Goal: Transaction & Acquisition: Purchase product/service

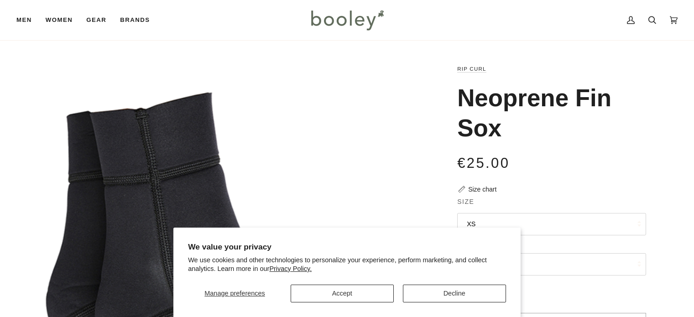
drag, startPoint x: 0, startPoint y: 0, endPoint x: 500, endPoint y: 177, distance: 530.1
click at [499, 213] on button "XS" at bounding box center [551, 224] width 189 height 22
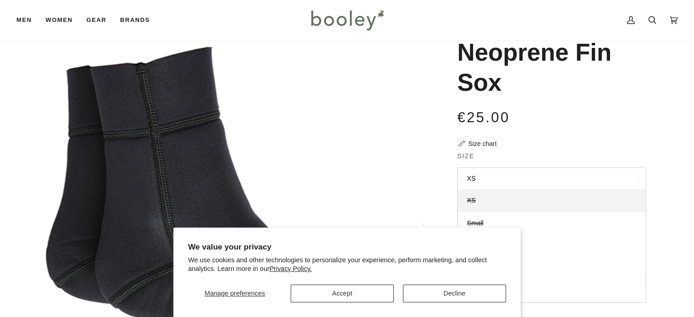
click at [490, 138] on div "€25.00 Sale • Save" at bounding box center [551, 123] width 189 height 32
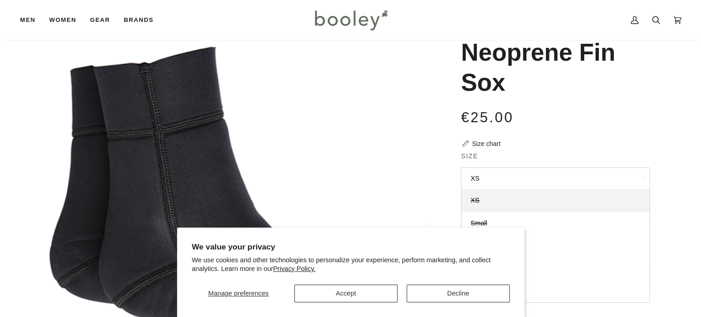
scroll to position [0, 0]
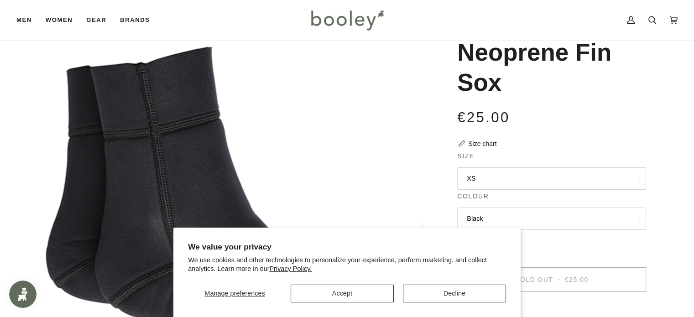
click at [490, 144] on div "Size chart" at bounding box center [482, 144] width 28 height 10
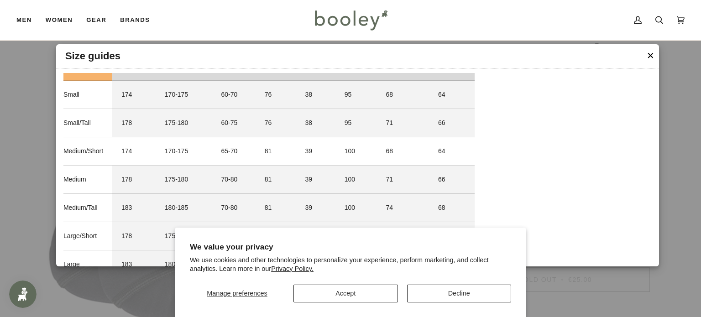
scroll to position [91, 0]
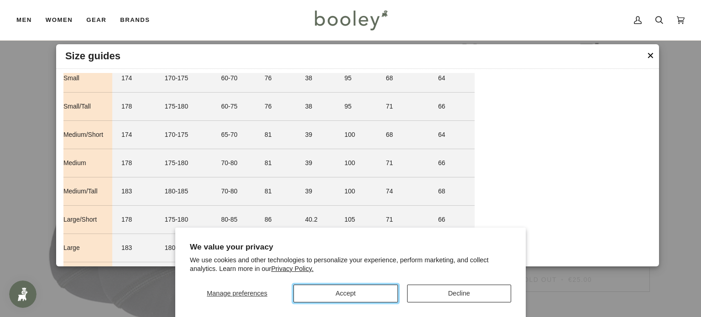
click at [372, 290] on button "Accept" at bounding box center [345, 294] width 104 height 18
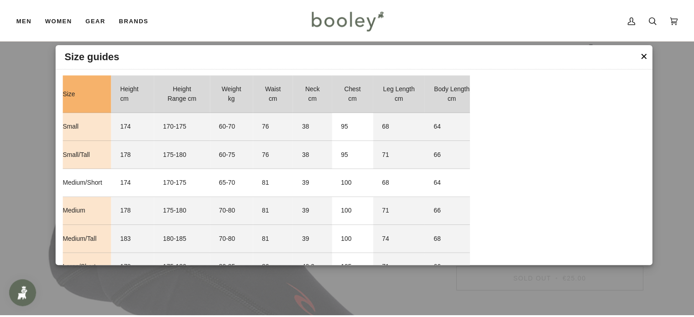
scroll to position [0, 0]
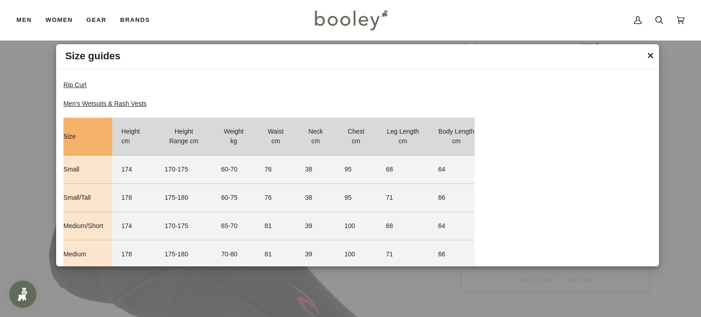
click at [644, 58] on header "Size guides" at bounding box center [357, 56] width 603 height 25
click at [648, 52] on button "✕" at bounding box center [650, 56] width 8 height 14
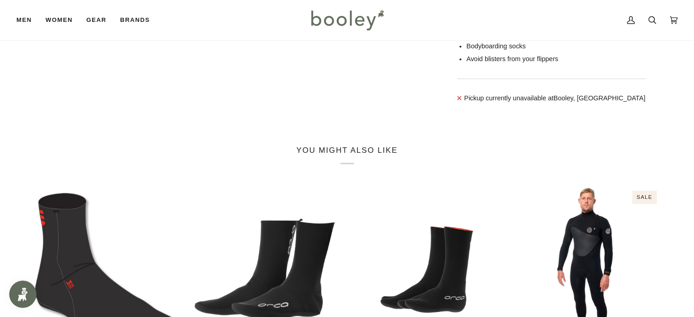
scroll to position [365, 0]
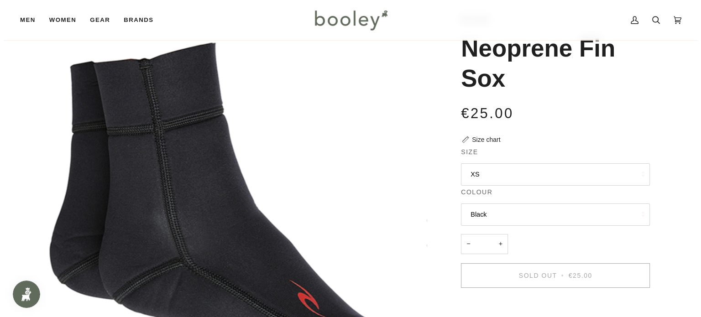
scroll to position [46, 0]
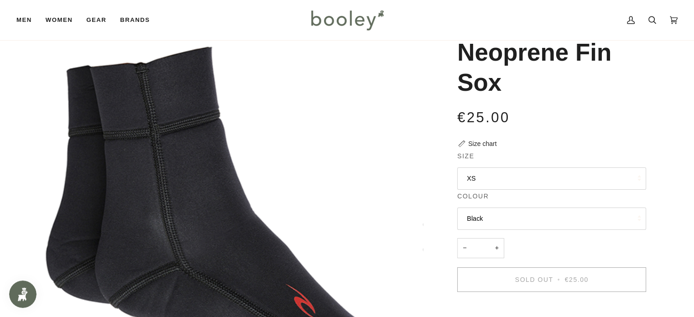
click at [469, 177] on button "XS" at bounding box center [551, 178] width 189 height 22
click at [470, 142] on div "Size chart" at bounding box center [482, 144] width 28 height 10
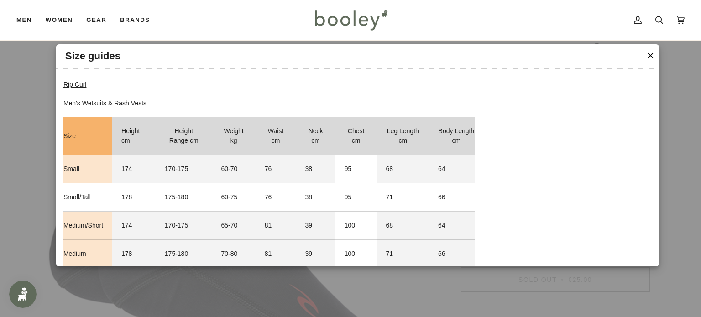
scroll to position [0, 0]
